Goal: Task Accomplishment & Management: Use online tool/utility

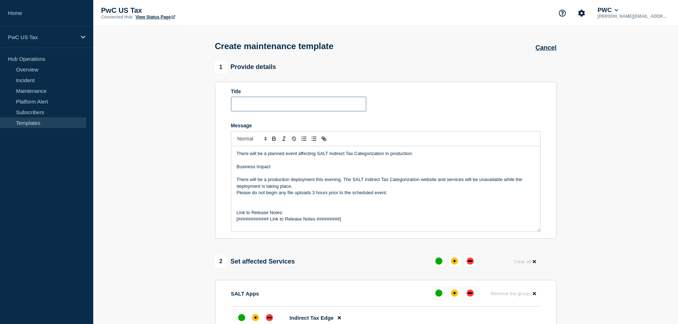
click at [295, 103] on input "Title" at bounding box center [298, 104] width 135 height 15
paste input "WMTS Infoshare - Planned Event - [Change #]"
drag, startPoint x: 317, startPoint y: 156, endPoint x: 384, endPoint y: 154, distance: 66.3
click at [384, 154] on p "There will be a planned event affecting SALT Indirect Tax Categorization in pro…" at bounding box center [386, 154] width 298 height 6
copy p "SALT Indirect Tax Categorization"
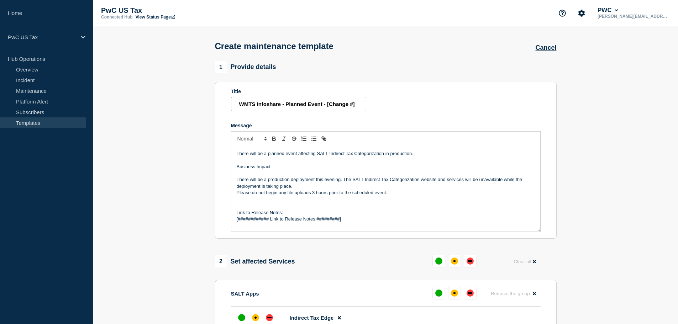
drag, startPoint x: 280, startPoint y: 105, endPoint x: 223, endPoint y: 107, distance: 56.7
click at [223, 107] on section "Title WMTS Infoshare - Planned Event - [Change #] Message There will be a plann…" at bounding box center [386, 160] width 342 height 157
paste input "SALT Indirect Tax Categorization"
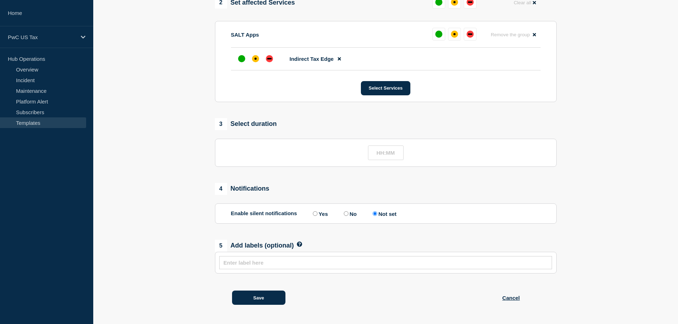
scroll to position [261, 0]
type input "SALT Indirect Tax Categorization - Planned Event - [Change #]"
click at [41, 111] on link "Subscribers" at bounding box center [43, 112] width 86 height 11
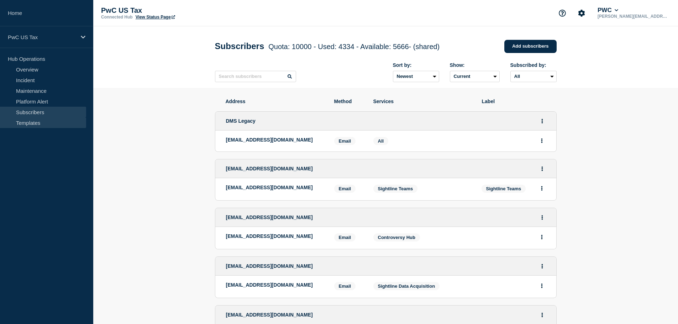
click at [30, 121] on link "Templates" at bounding box center [43, 123] width 86 height 11
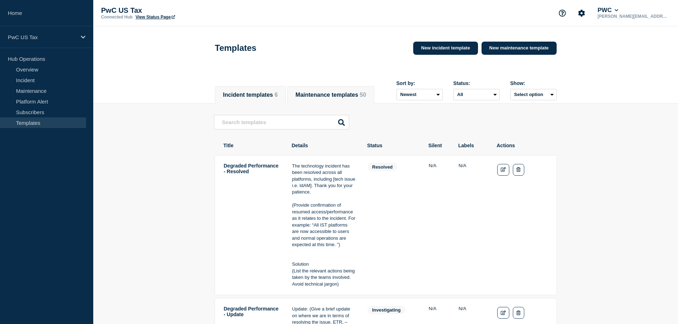
click at [360, 93] on span "50" at bounding box center [363, 95] width 6 height 6
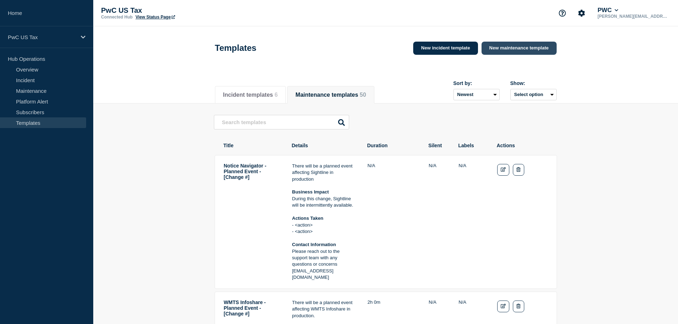
click at [531, 50] on link "New maintenance template" at bounding box center [519, 48] width 75 height 13
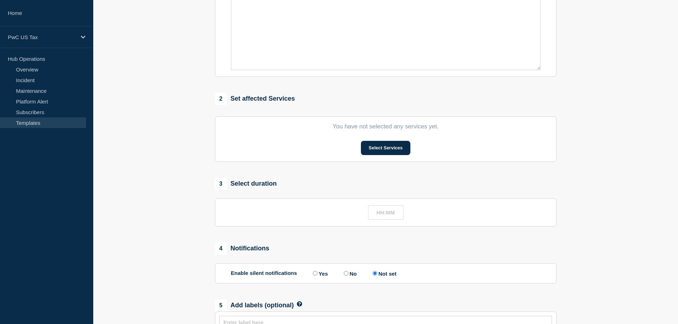
scroll to position [178, 0]
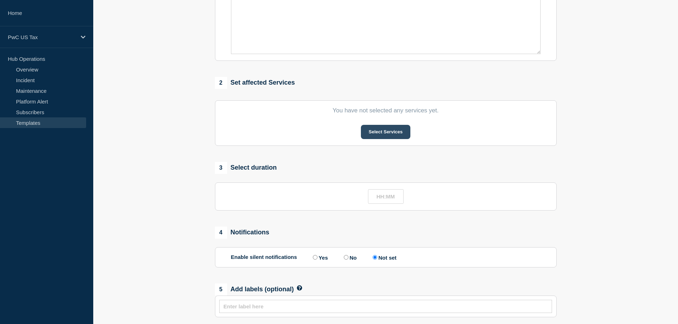
click at [396, 138] on button "Select Services" at bounding box center [386, 132] width 50 height 14
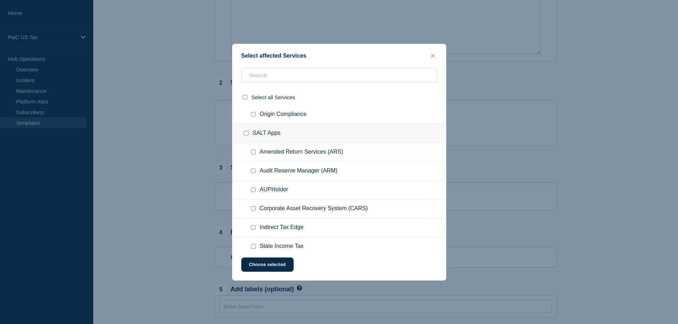
scroll to position [712, 0]
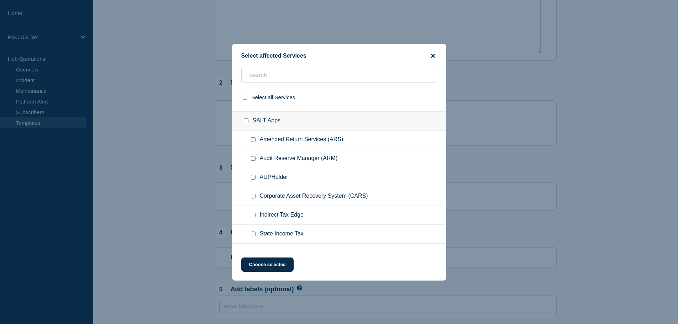
click at [433, 55] on icon "close button" at bounding box center [433, 56] width 4 height 4
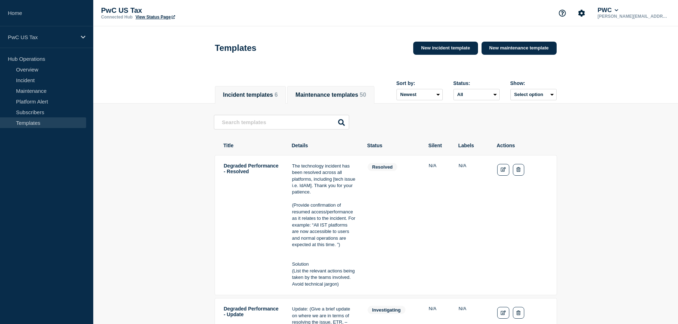
click at [340, 92] on button "Maintenance templates 50" at bounding box center [331, 95] width 71 height 6
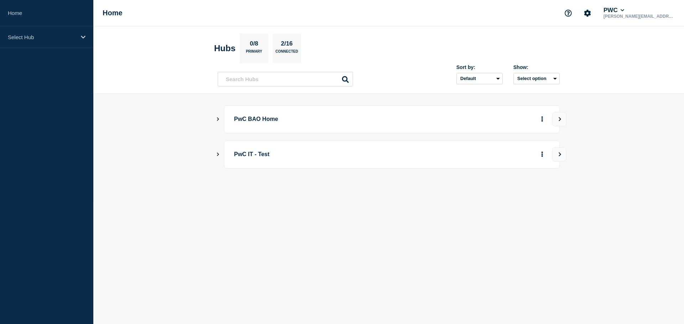
click at [213, 120] on main "PwC BAO Home PwC IT - Test" at bounding box center [388, 149] width 591 height 110
click at [218, 120] on icon "Show Connected Hubs" at bounding box center [218, 120] width 2 height 4
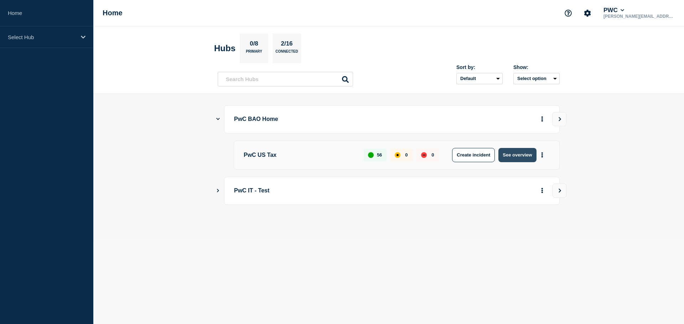
click at [520, 157] on button "See overview" at bounding box center [517, 155] width 38 height 14
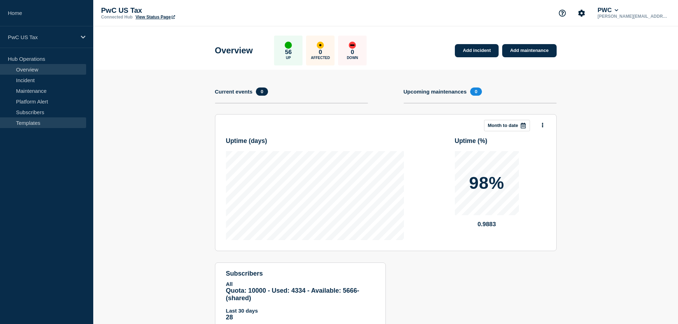
click at [26, 121] on link "Templates" at bounding box center [43, 123] width 86 height 11
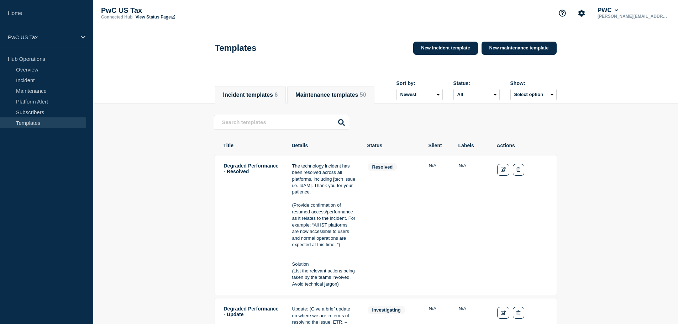
click at [354, 93] on button "Maintenance templates 50" at bounding box center [331, 95] width 71 height 6
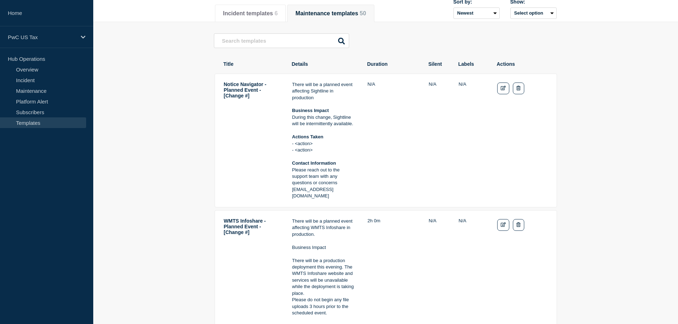
scroll to position [214, 0]
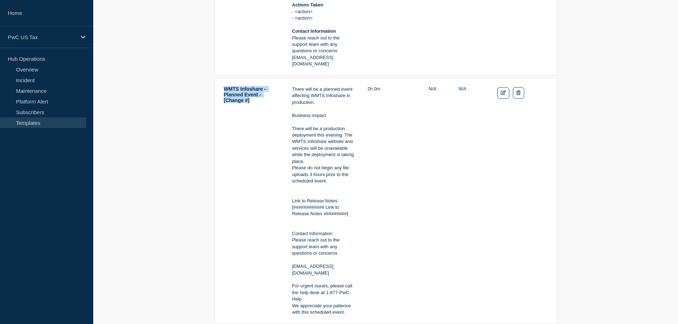
drag, startPoint x: 258, startPoint y: 103, endPoint x: 224, endPoint y: 93, distance: 34.6
click at [224, 93] on td "WMTS Infoshare - Planned Event - [Change #]" at bounding box center [252, 201] width 57 height 231
copy td "WMTS Infoshare - Planned Event - [Change #]"
click at [33, 113] on link "Subscribers" at bounding box center [43, 112] width 86 height 11
